Goal: Navigation & Orientation: Find specific page/section

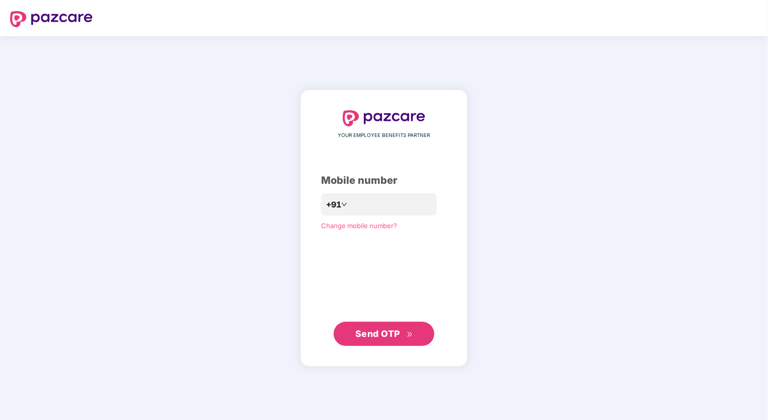
click at [127, 243] on div "YOUR EMPLOYEE BENEFITS PARTNER Mobile number +91 Change mobile number? Send OTP" at bounding box center [384, 228] width 768 height 384
